Goal: Task Accomplishment & Management: Use online tool/utility

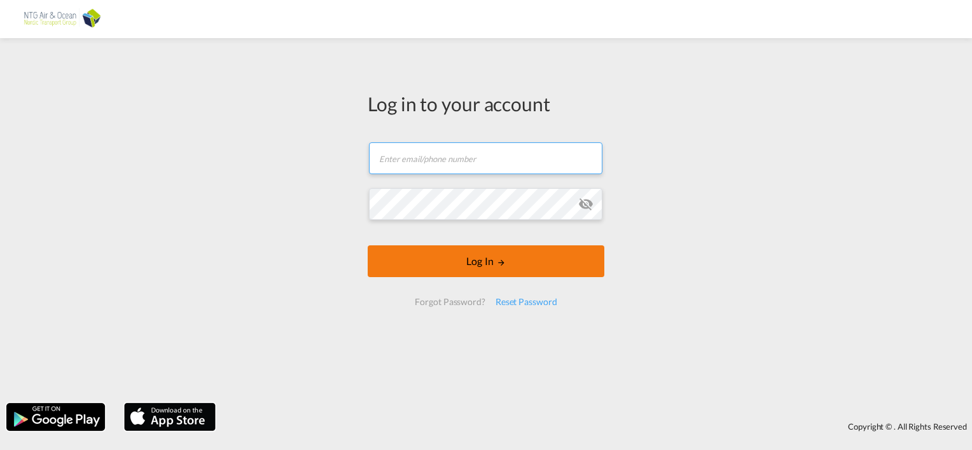
type input "[EMAIL_ADDRESS][DOMAIN_NAME]"
click at [483, 267] on button "Log In" at bounding box center [486, 261] width 237 height 32
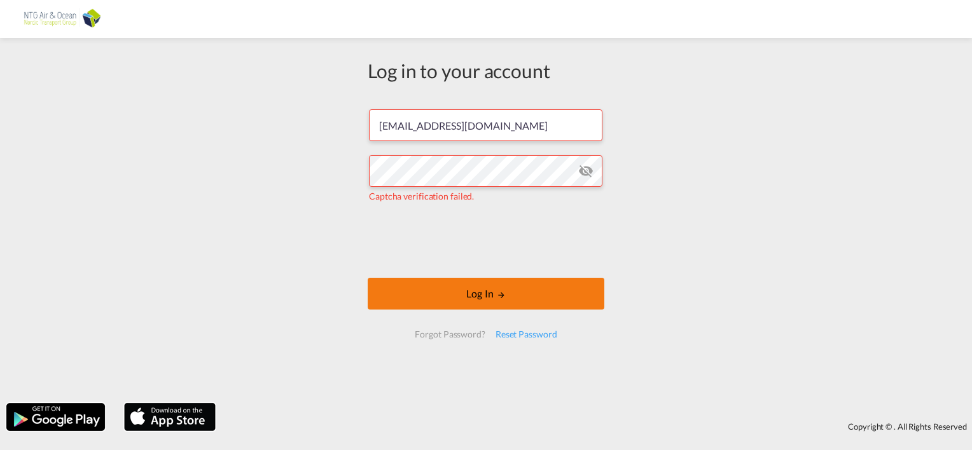
click at [494, 290] on button "Log In" at bounding box center [486, 294] width 237 height 32
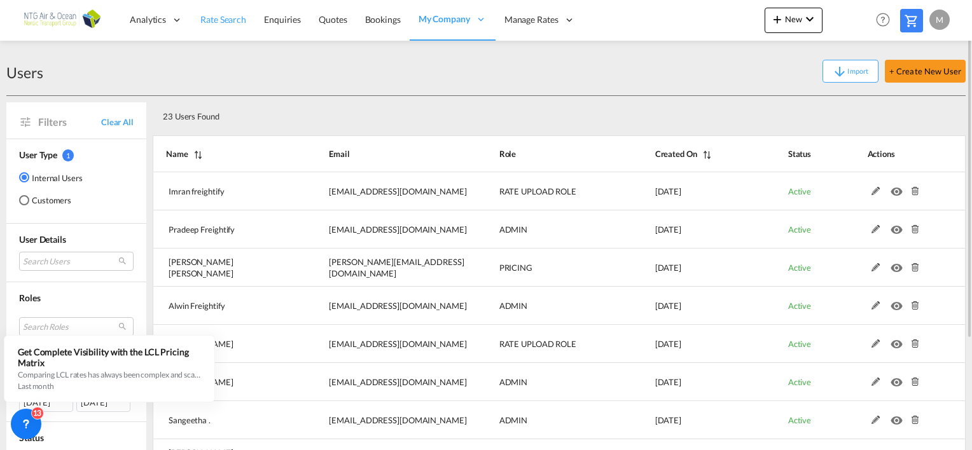
click at [235, 18] on span "Rate Search" at bounding box center [223, 19] width 46 height 11
